Goal: Task Accomplishment & Management: Manage account settings

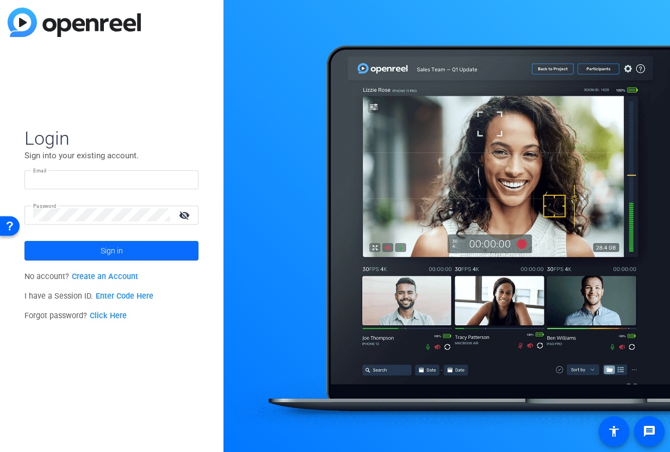
type input "[EMAIL_ADDRESS][DOMAIN_NAME]"
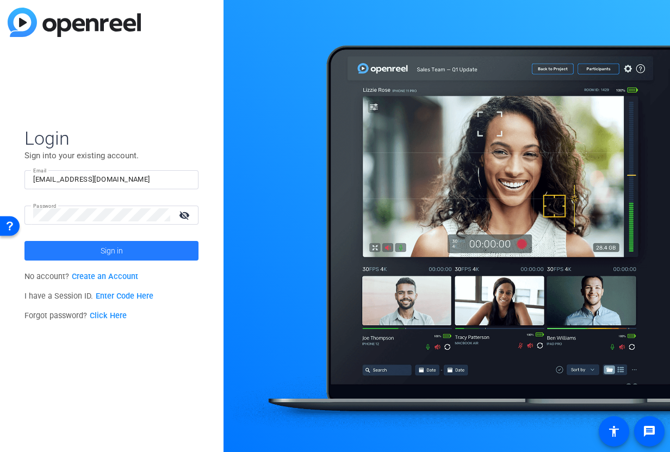
click at [168, 238] on span at bounding box center [111, 251] width 174 height 26
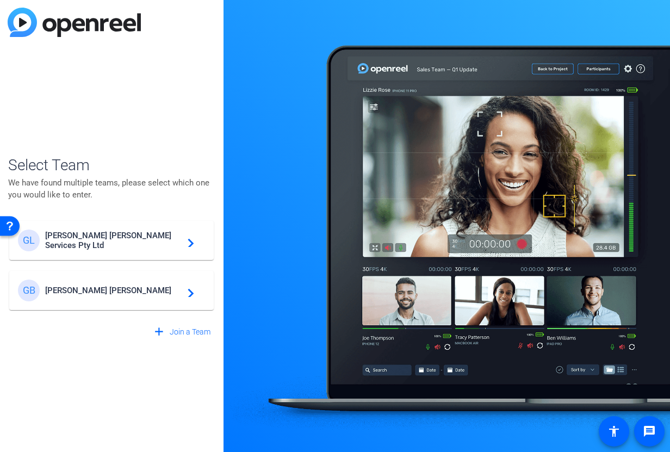
click at [157, 242] on span "[PERSON_NAME] [PERSON_NAME] Services Pty Ltd" at bounding box center [113, 241] width 136 height 20
